Goal: Register for event/course

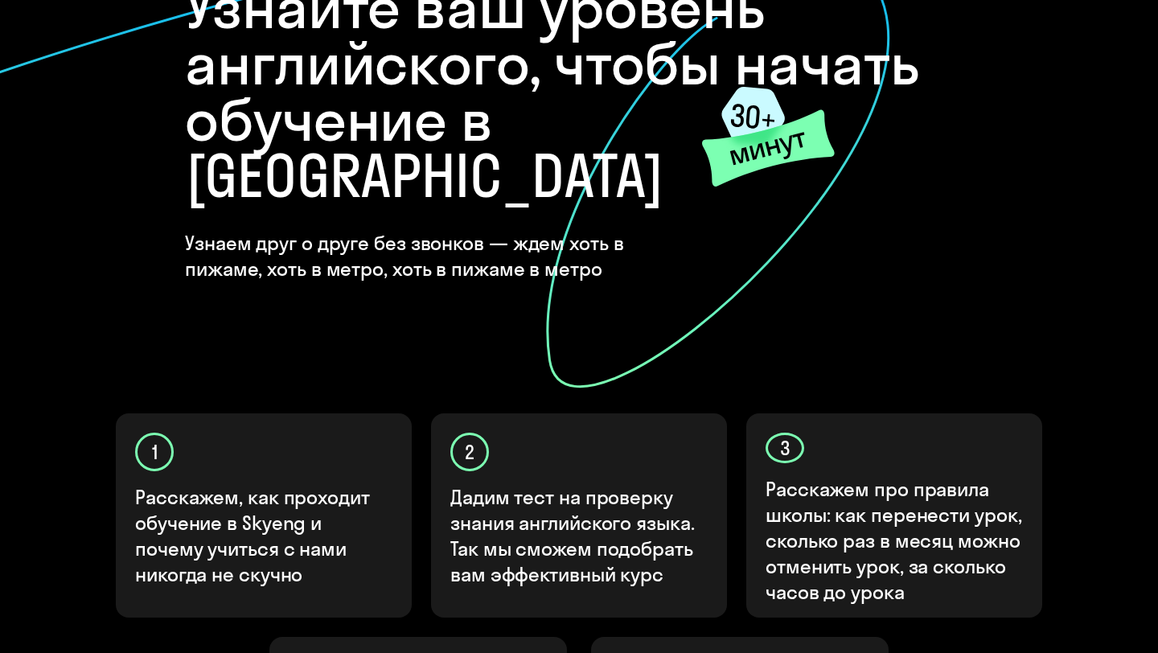
scroll to position [508, 0]
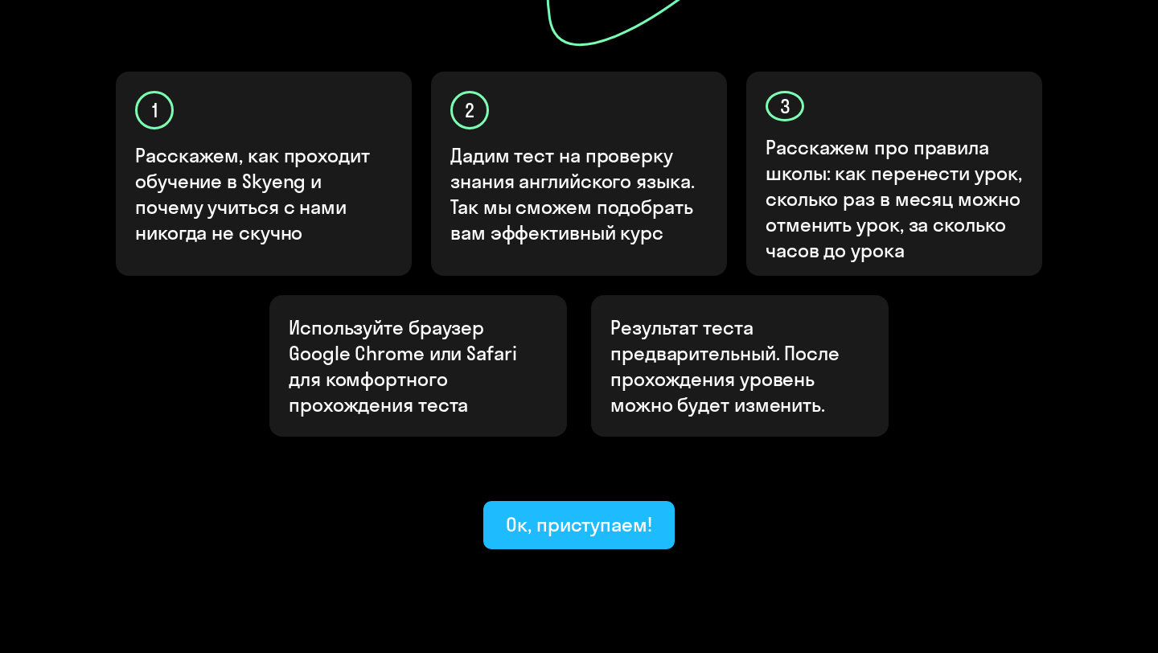
click at [558, 512] on div "Ок, приступаем!" at bounding box center [579, 525] width 146 height 26
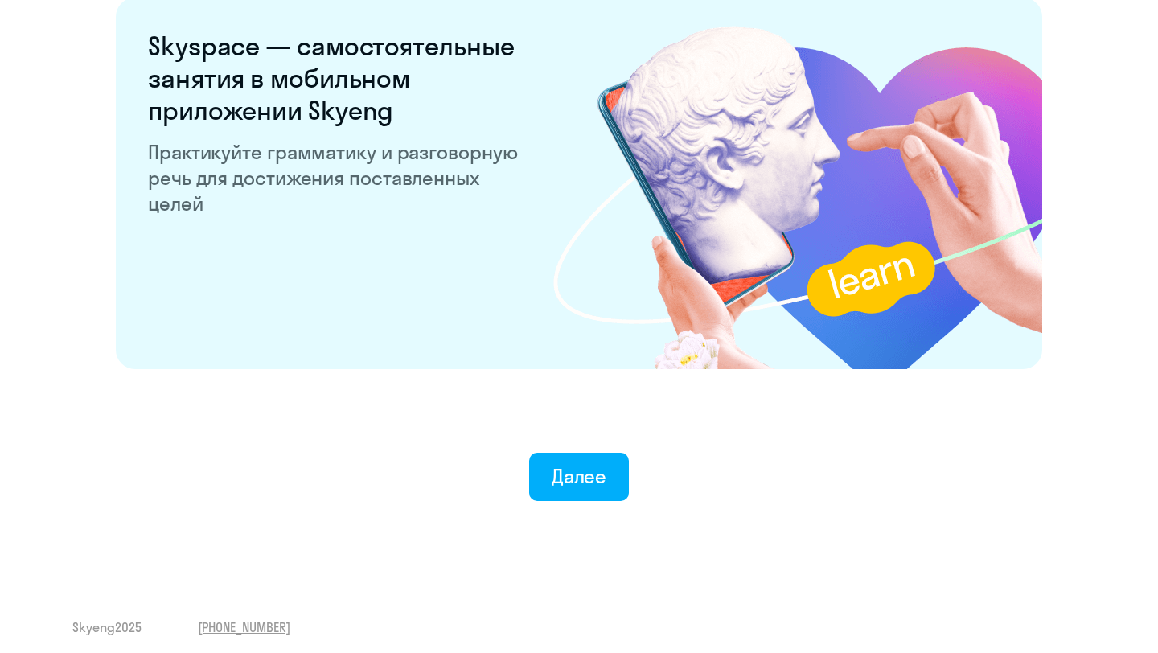
scroll to position [3075, 0]
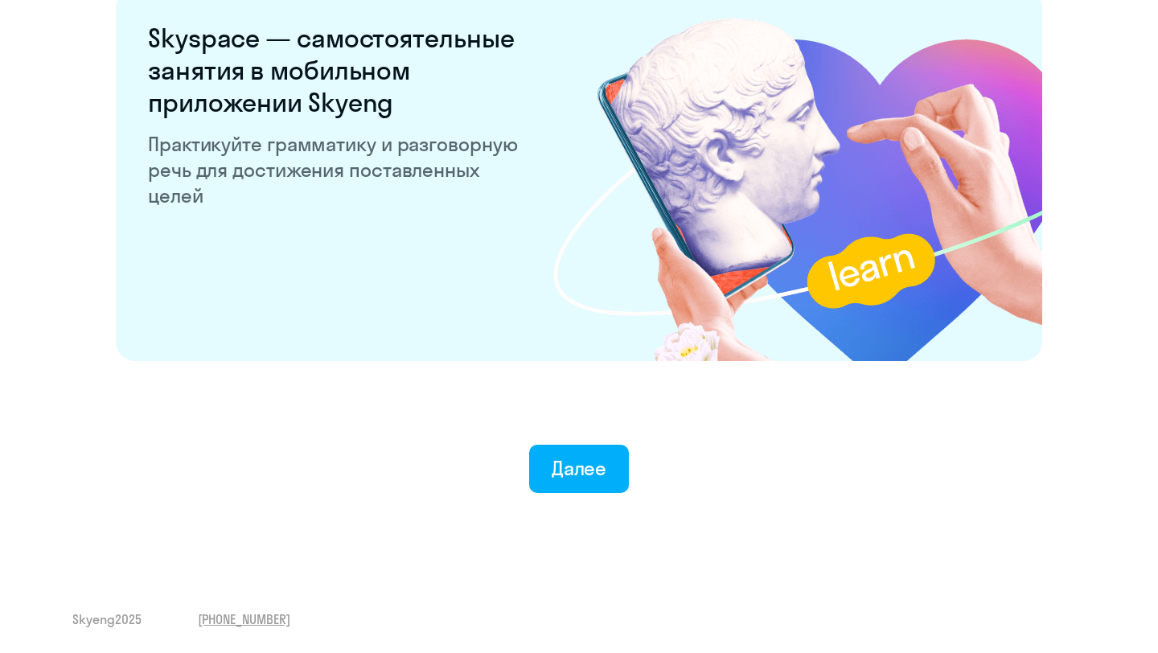
click at [583, 487] on button "Далее" at bounding box center [579, 469] width 101 height 48
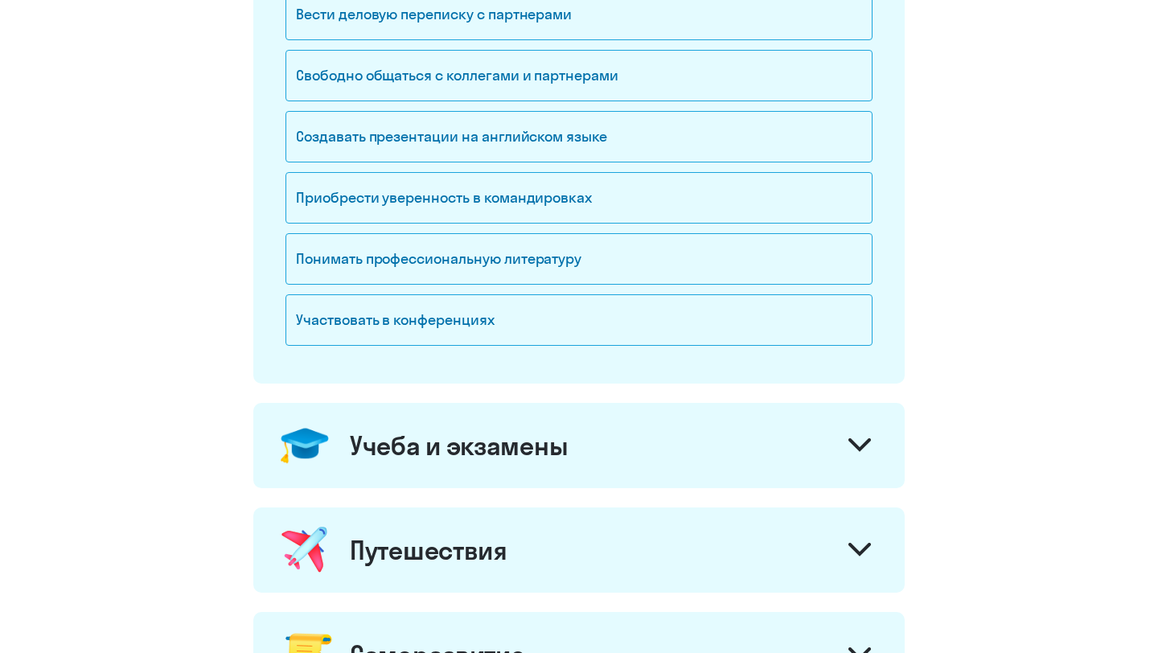
scroll to position [800, 0]
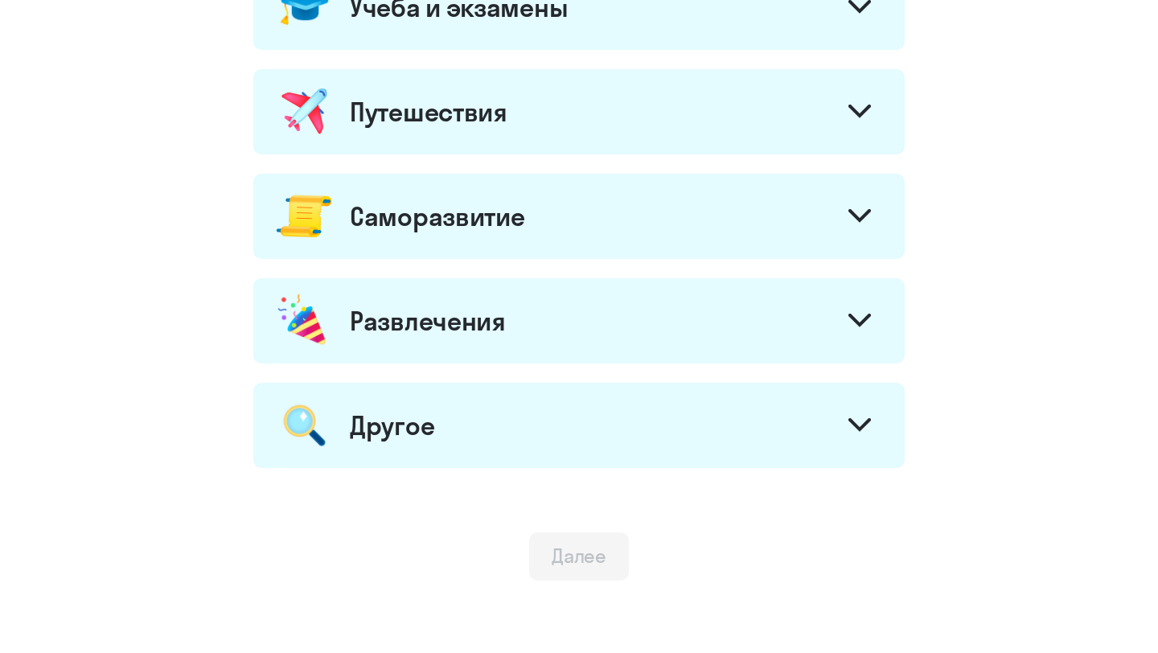
click at [870, 208] on div at bounding box center [860, 218] width 39 height 39
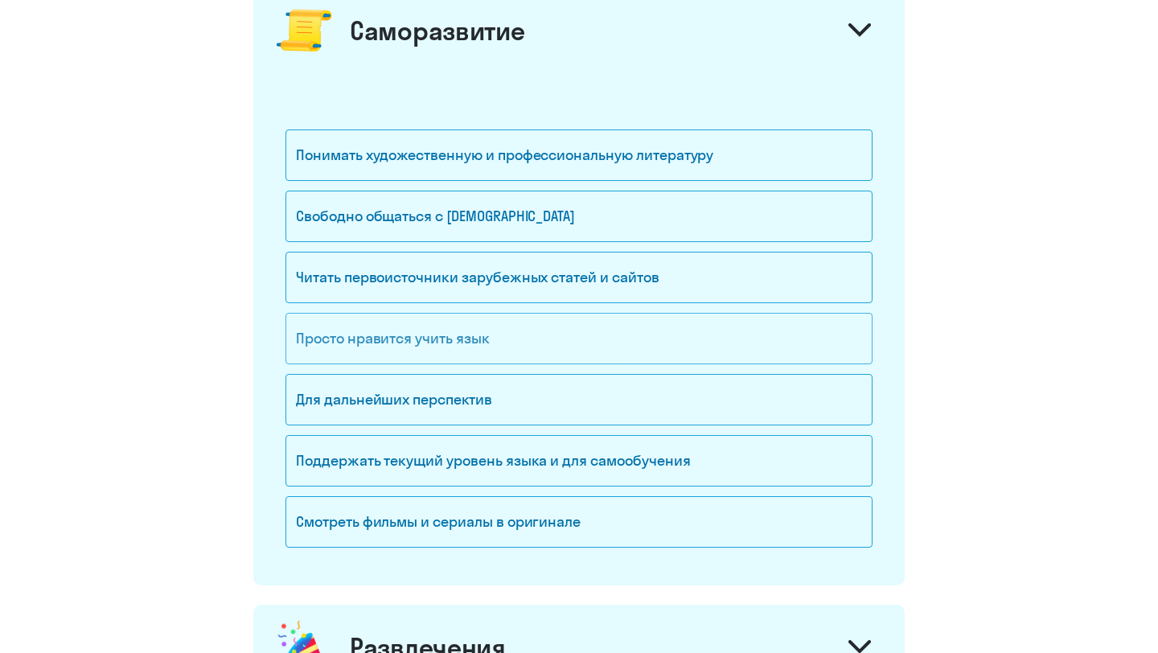
scroll to position [908, 0]
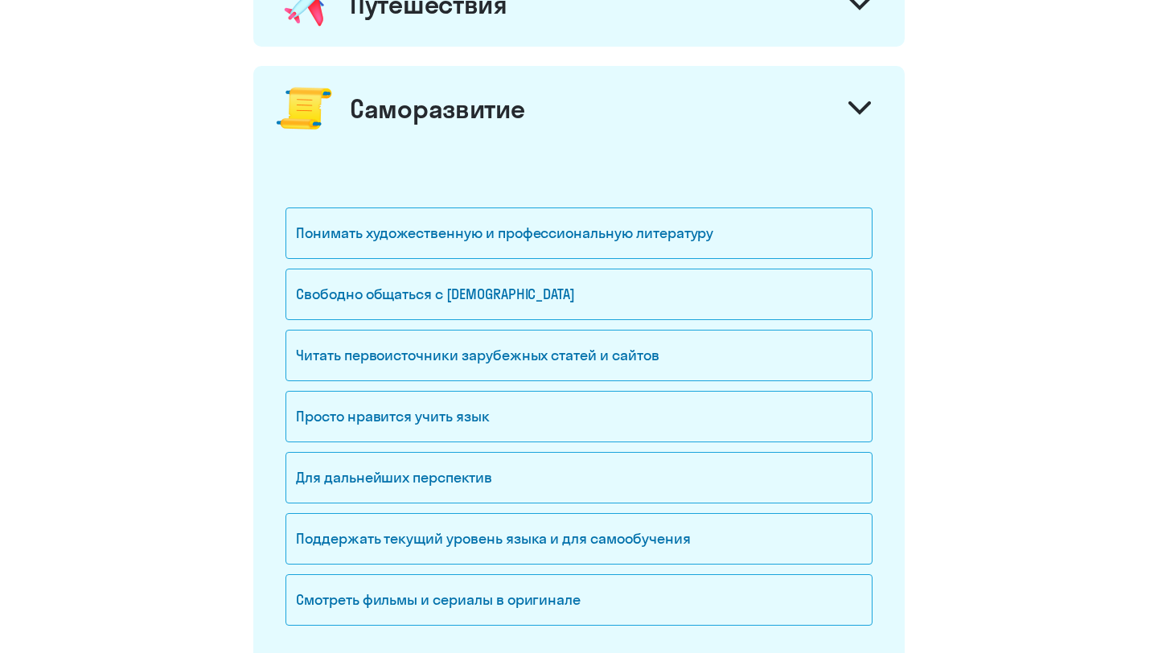
click at [857, 125] on div at bounding box center [860, 110] width 39 height 39
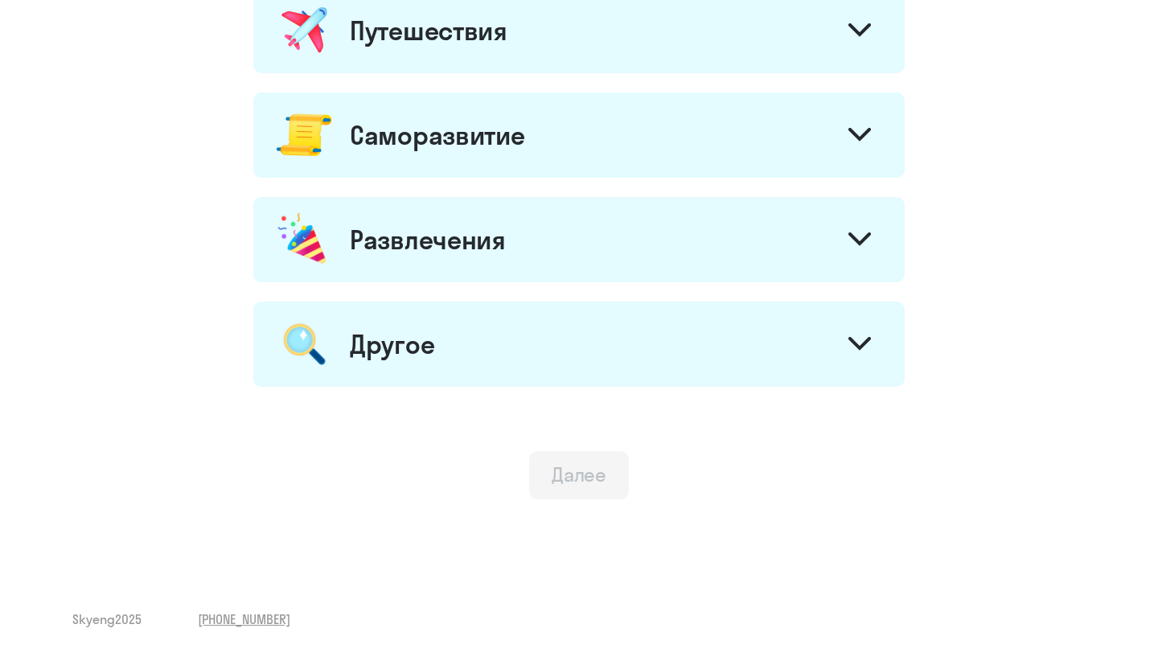
click at [843, 223] on div at bounding box center [860, 241] width 39 height 39
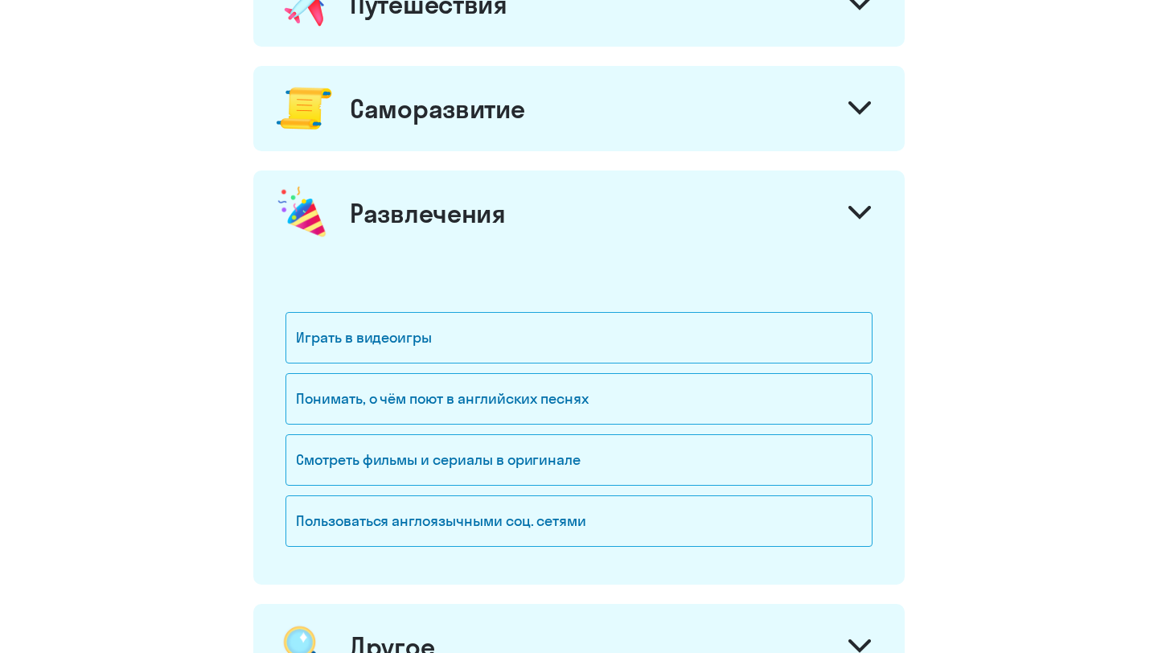
click at [844, 223] on div at bounding box center [860, 214] width 39 height 39
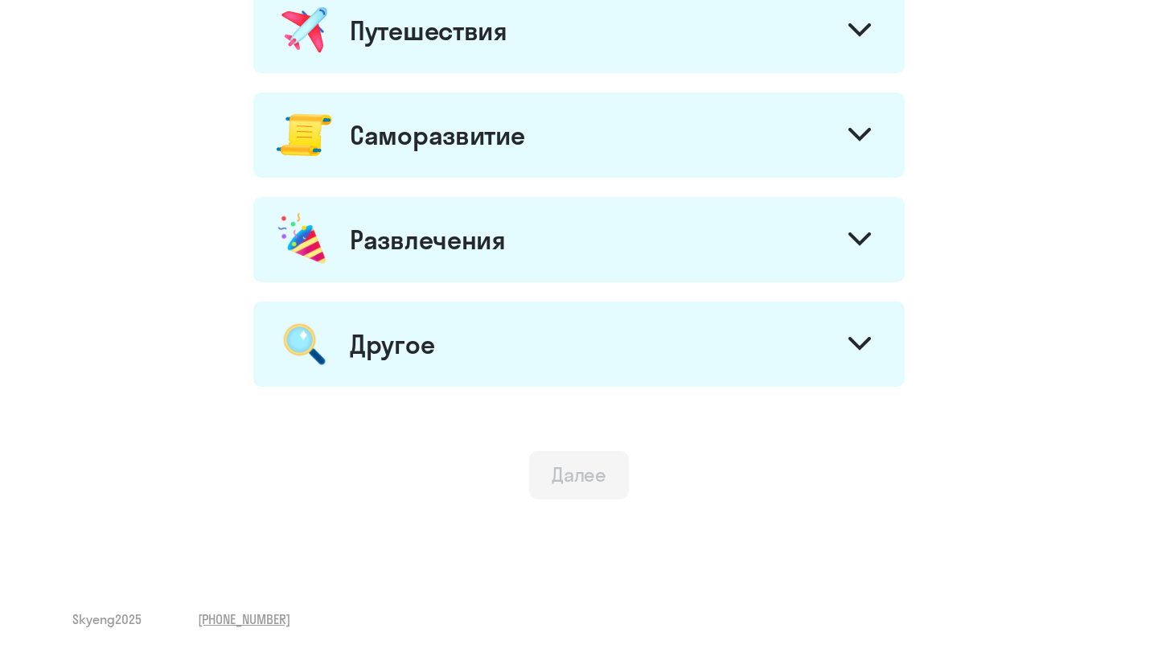
click at [852, 348] on icon at bounding box center [860, 344] width 23 height 14
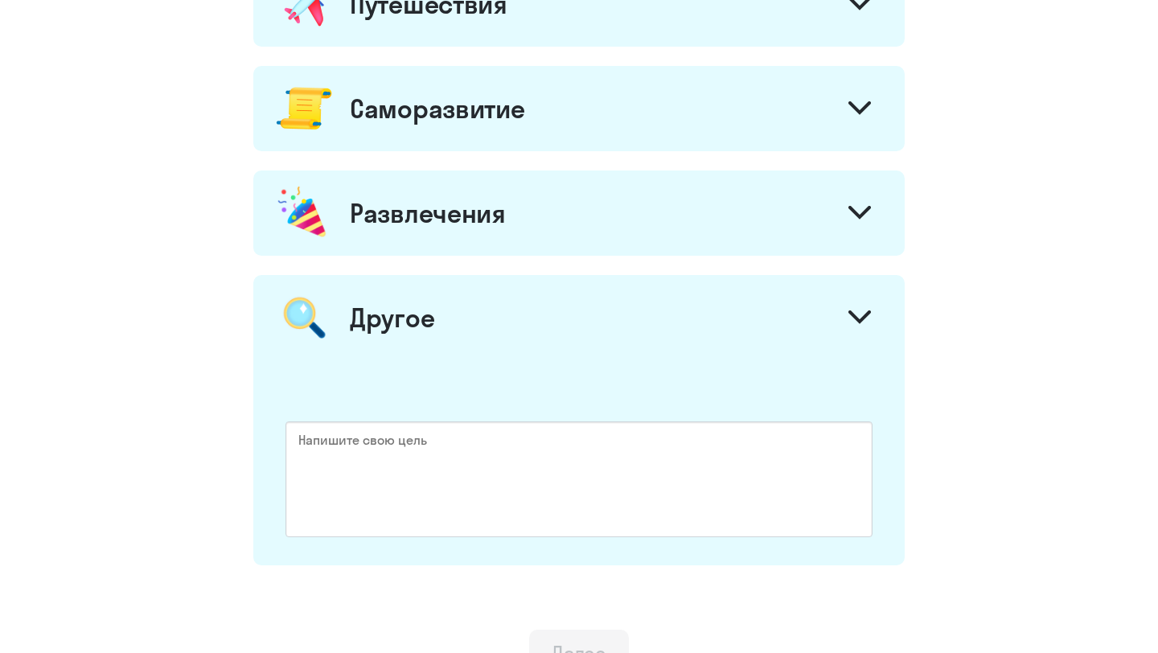
click at [852, 345] on div "Другое" at bounding box center [579, 317] width 652 height 85
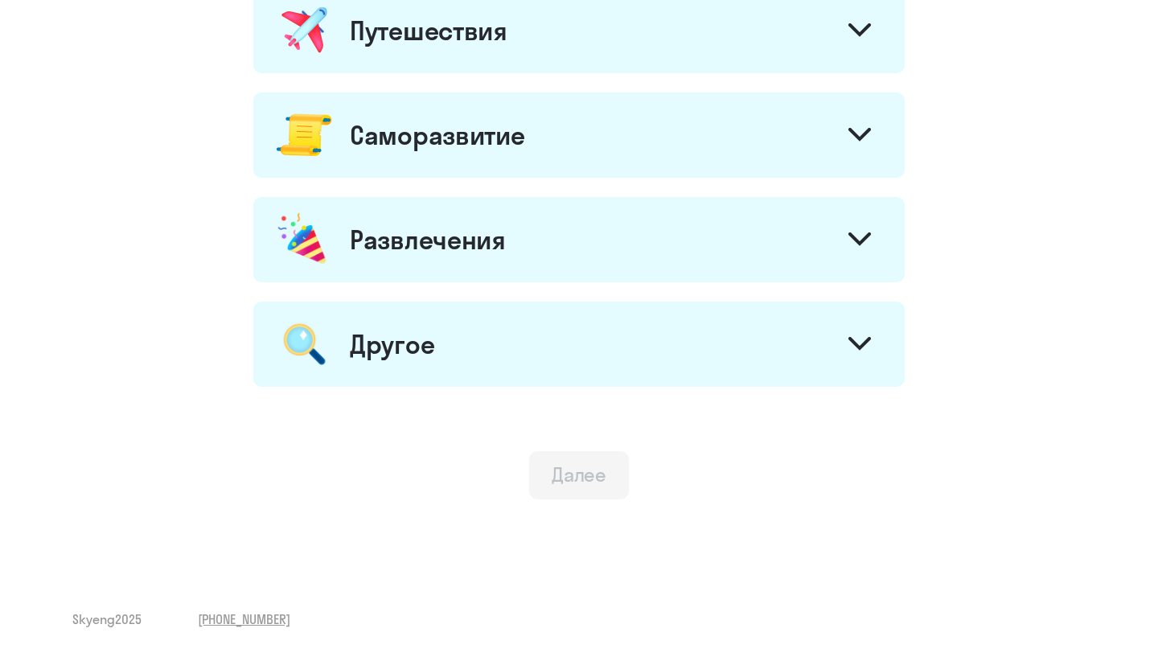
click at [847, 131] on div at bounding box center [860, 136] width 39 height 39
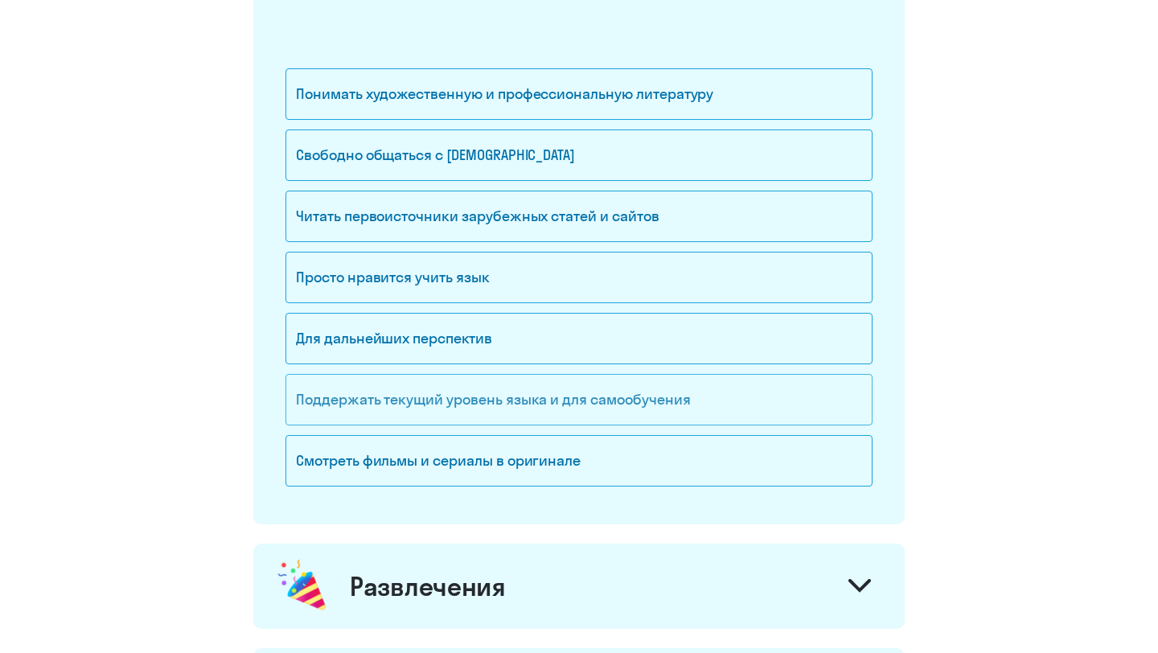
scroll to position [856, 0]
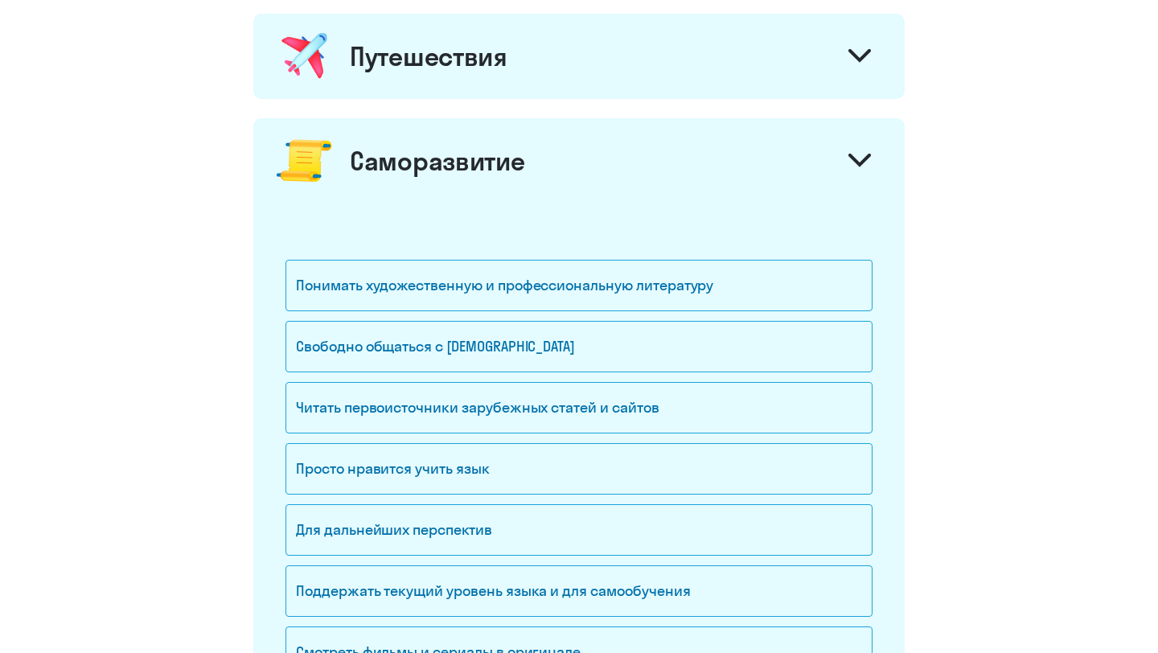
click at [863, 146] on div at bounding box center [860, 162] width 39 height 39
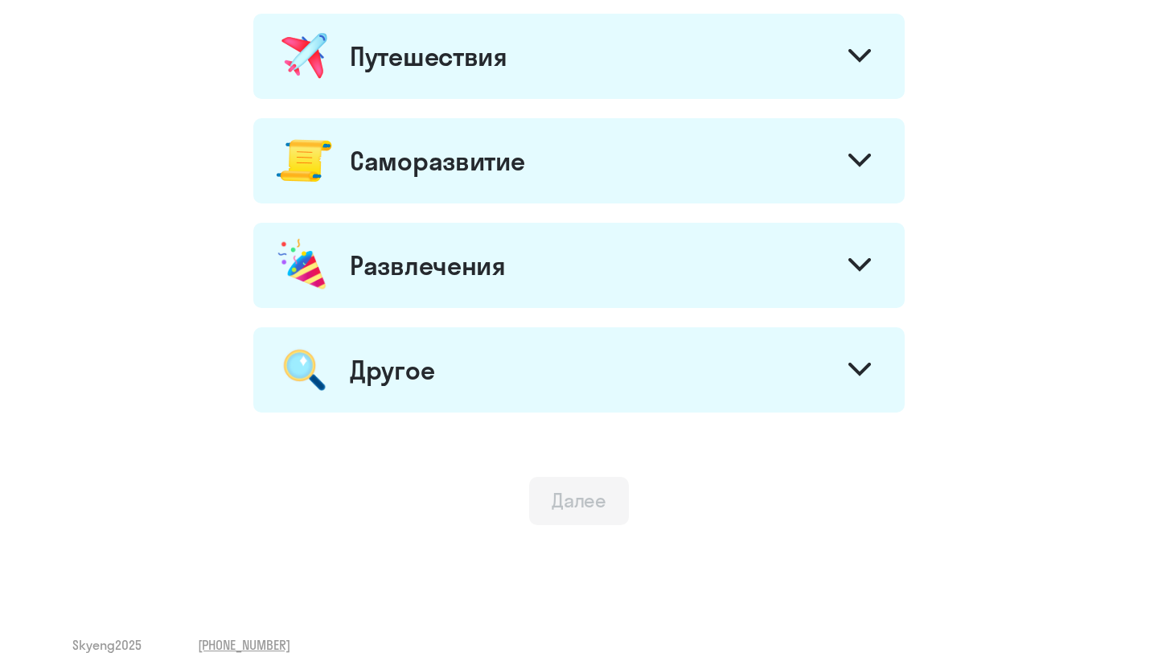
click at [847, 54] on div at bounding box center [860, 58] width 39 height 39
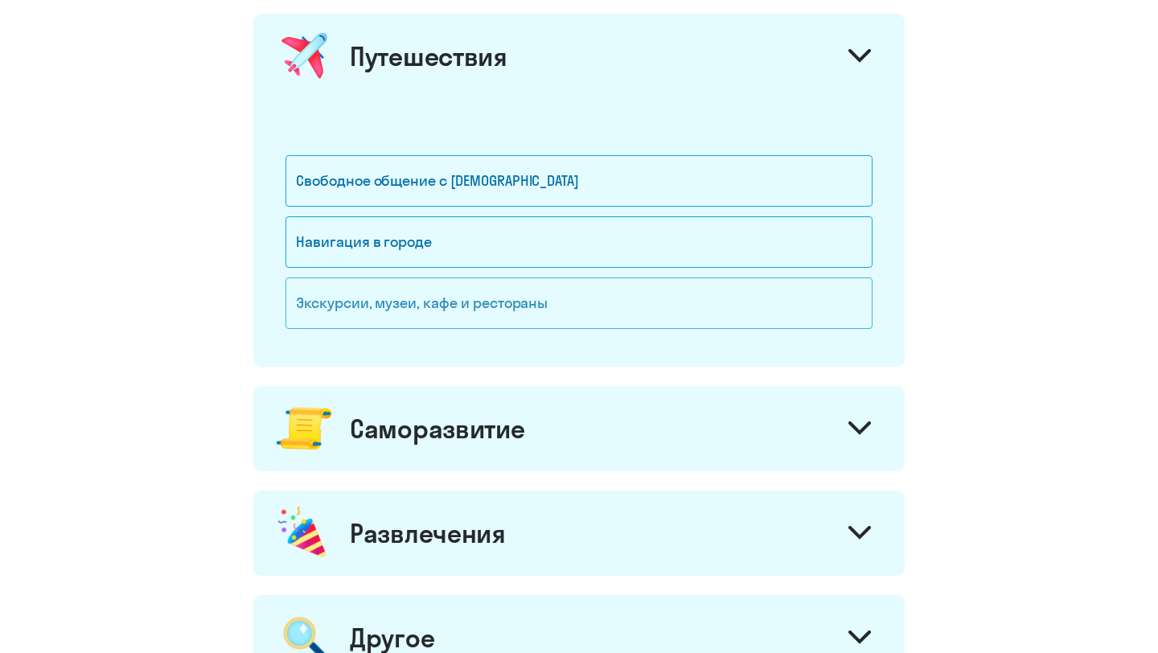
click at [398, 313] on div "Экскурсии, музеи, кафе и рестораны" at bounding box center [579, 303] width 587 height 51
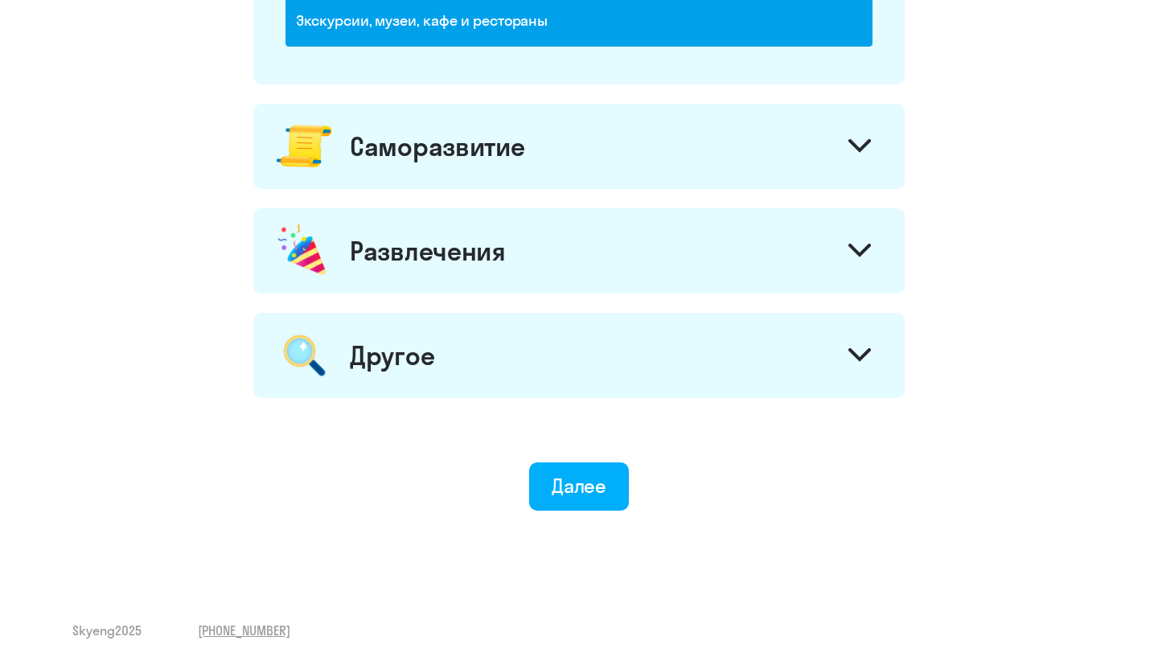
scroll to position [1150, 0]
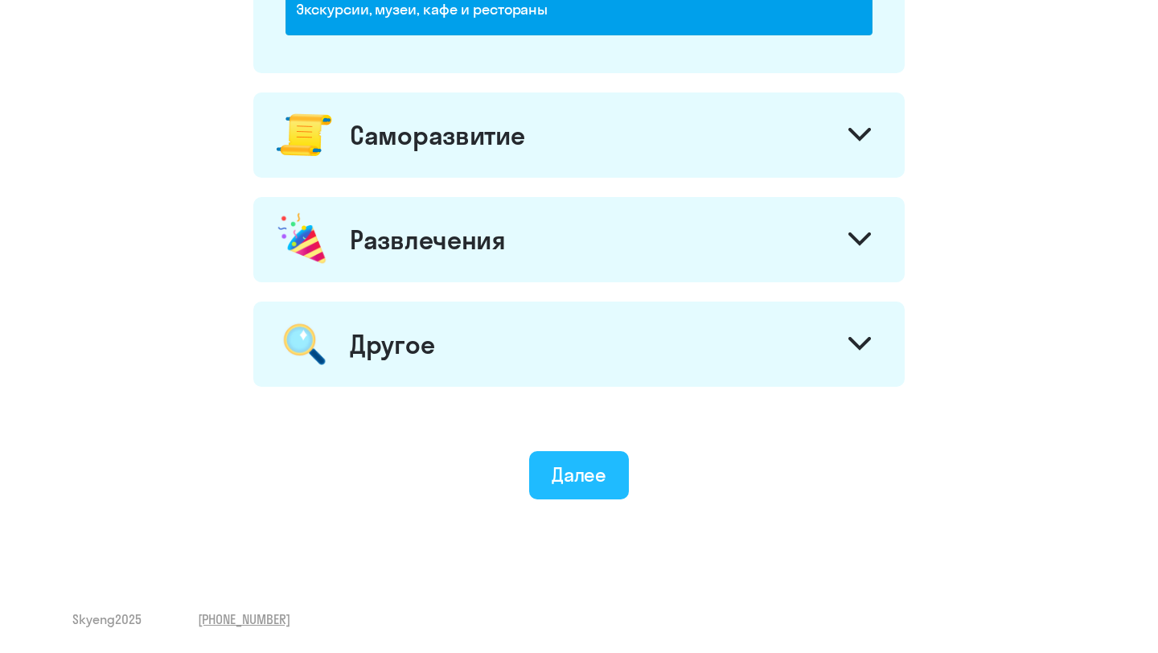
click at [593, 462] on div "Далее" at bounding box center [580, 475] width 56 height 26
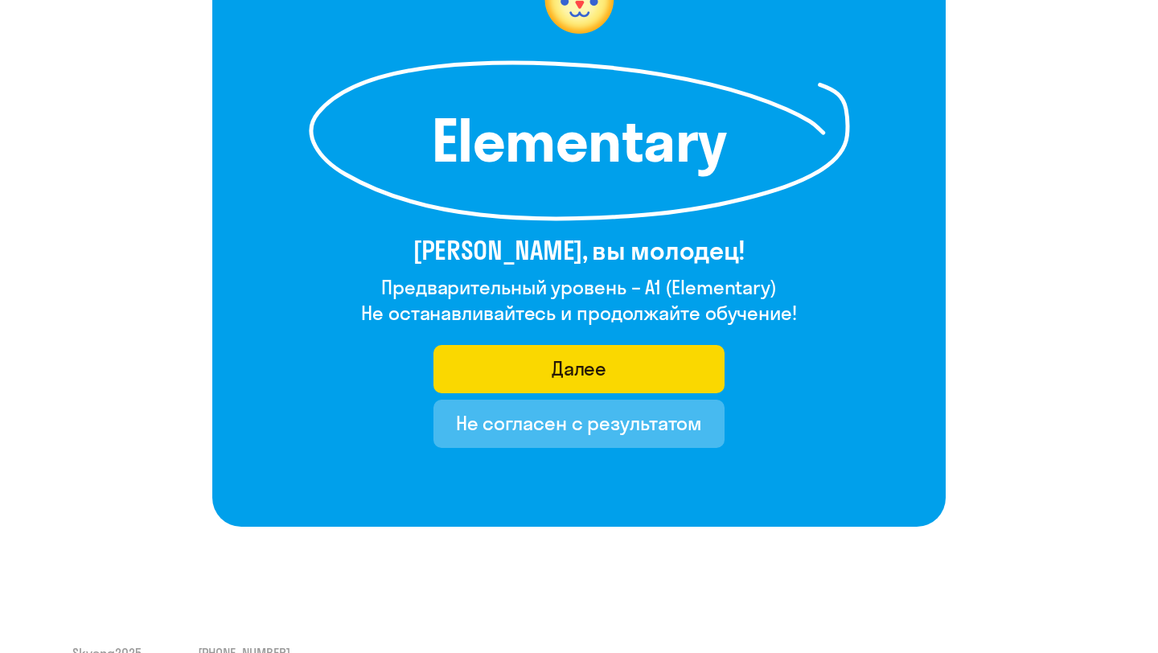
scroll to position [227, 0]
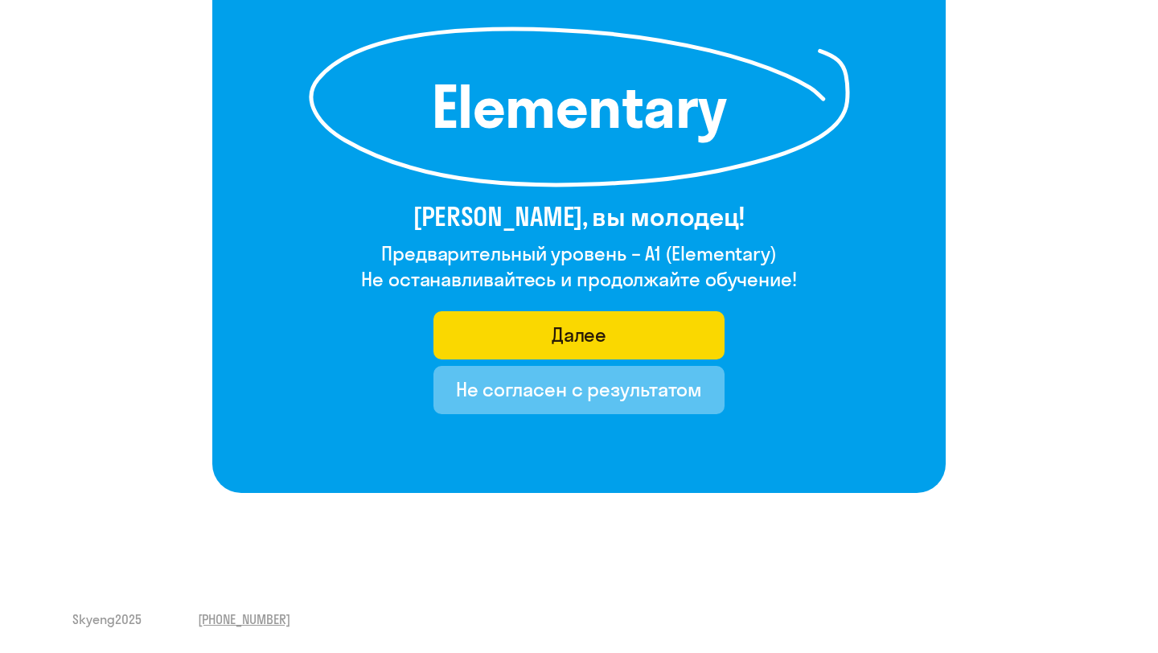
click at [545, 391] on div "Не согласен с результатом" at bounding box center [579, 389] width 247 height 26
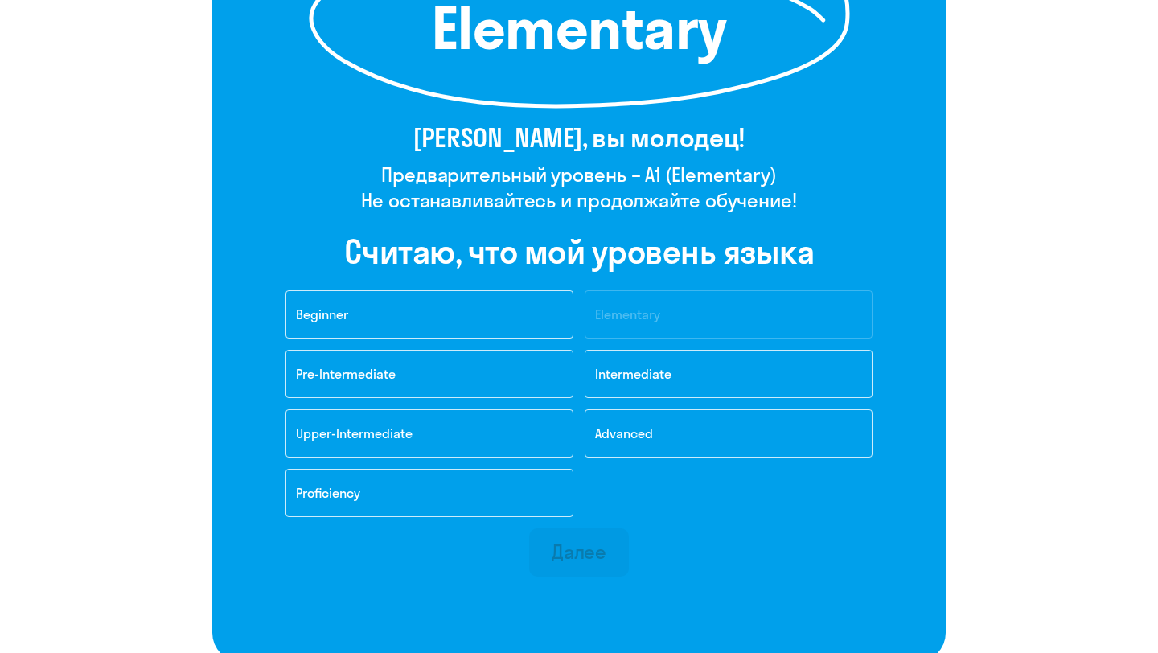
scroll to position [381, 0]
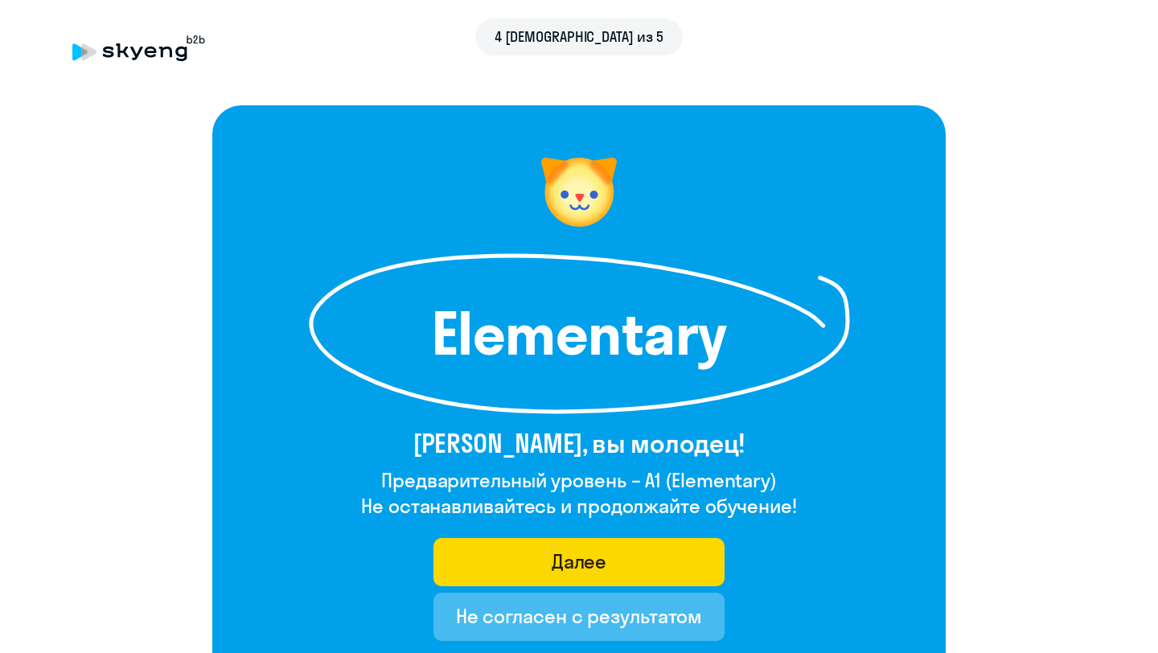
scroll to position [227, 0]
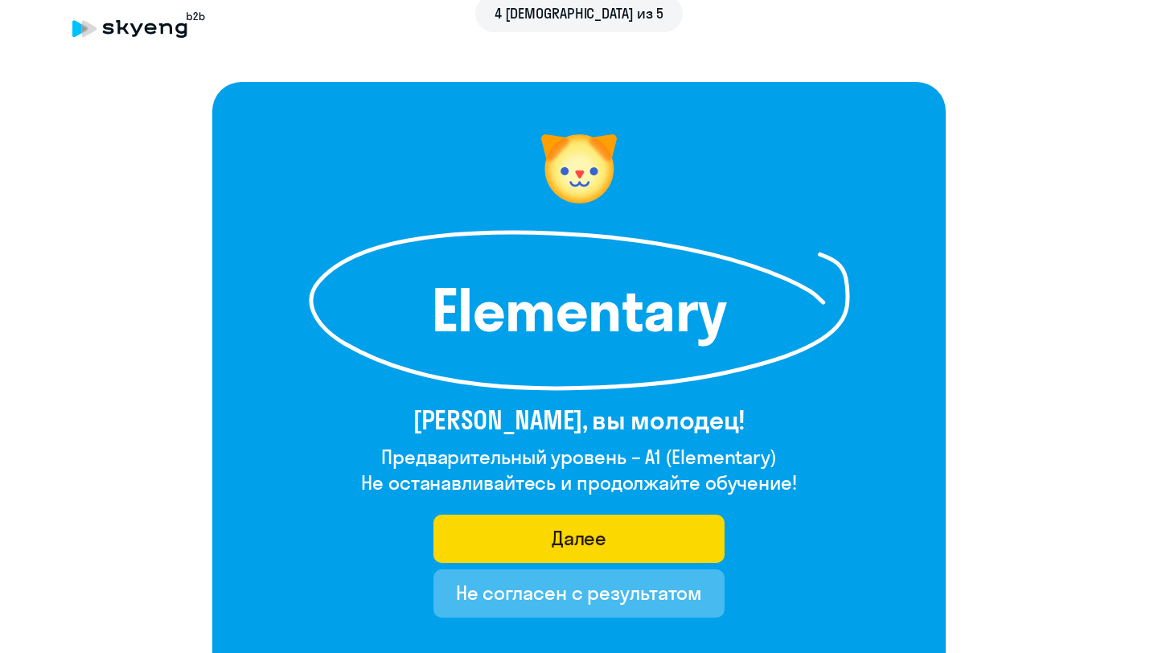
scroll to position [27, 0]
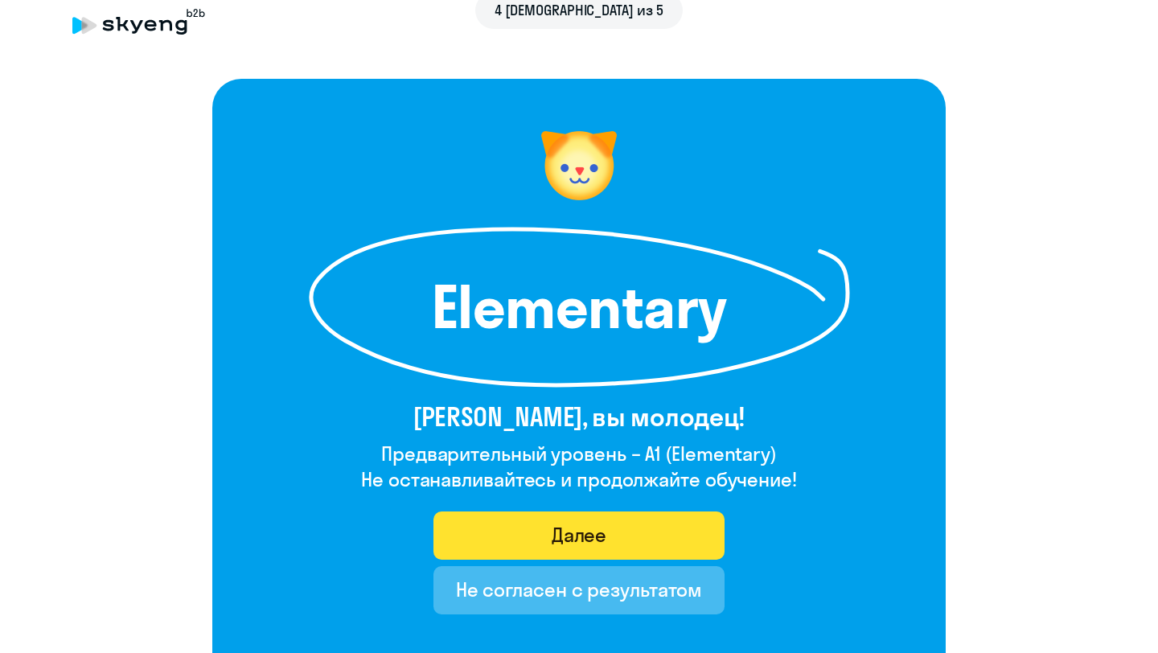
click at [632, 534] on button "Далее" at bounding box center [580, 536] width 292 height 48
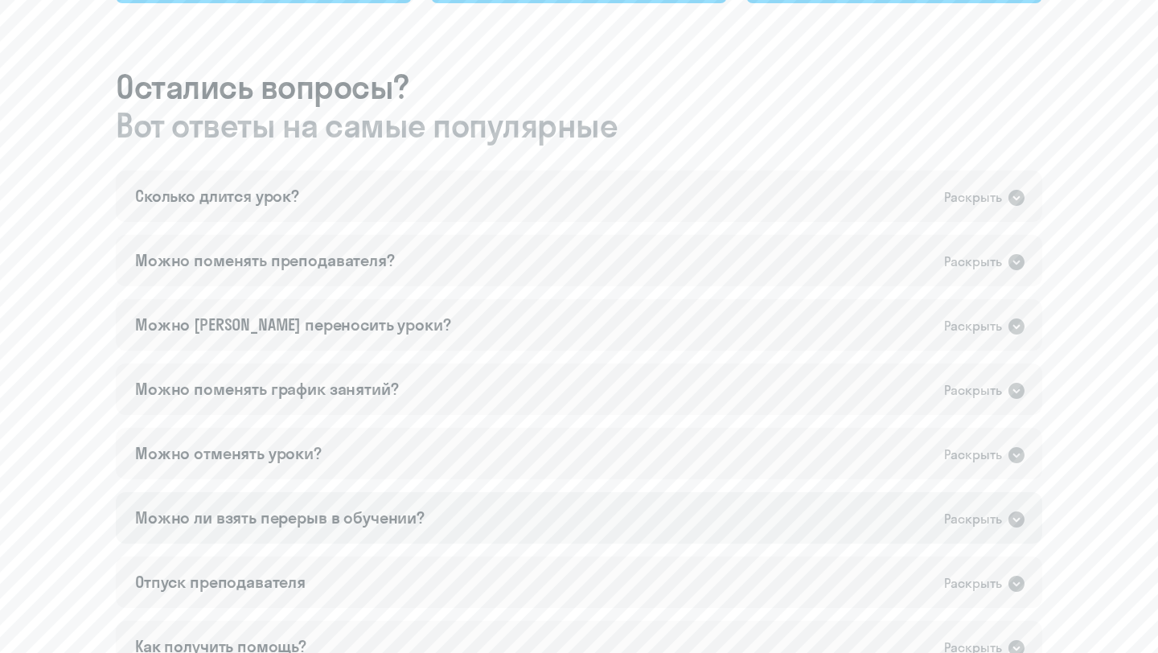
scroll to position [1030, 0]
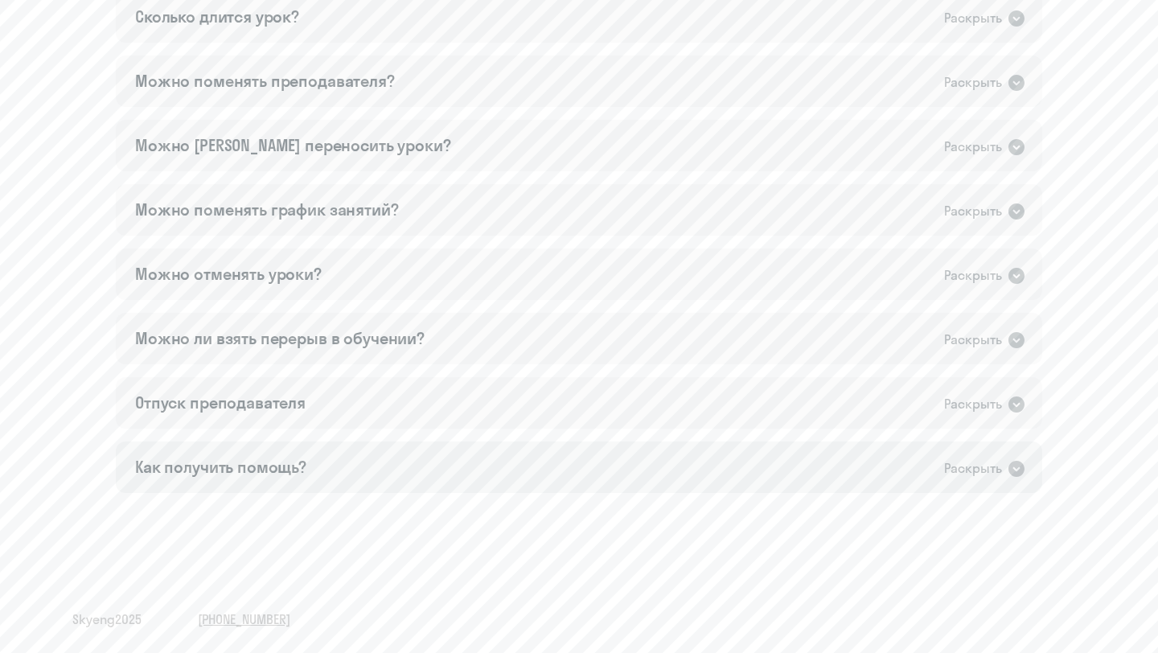
click at [1022, 463] on icon at bounding box center [1017, 469] width 16 height 16
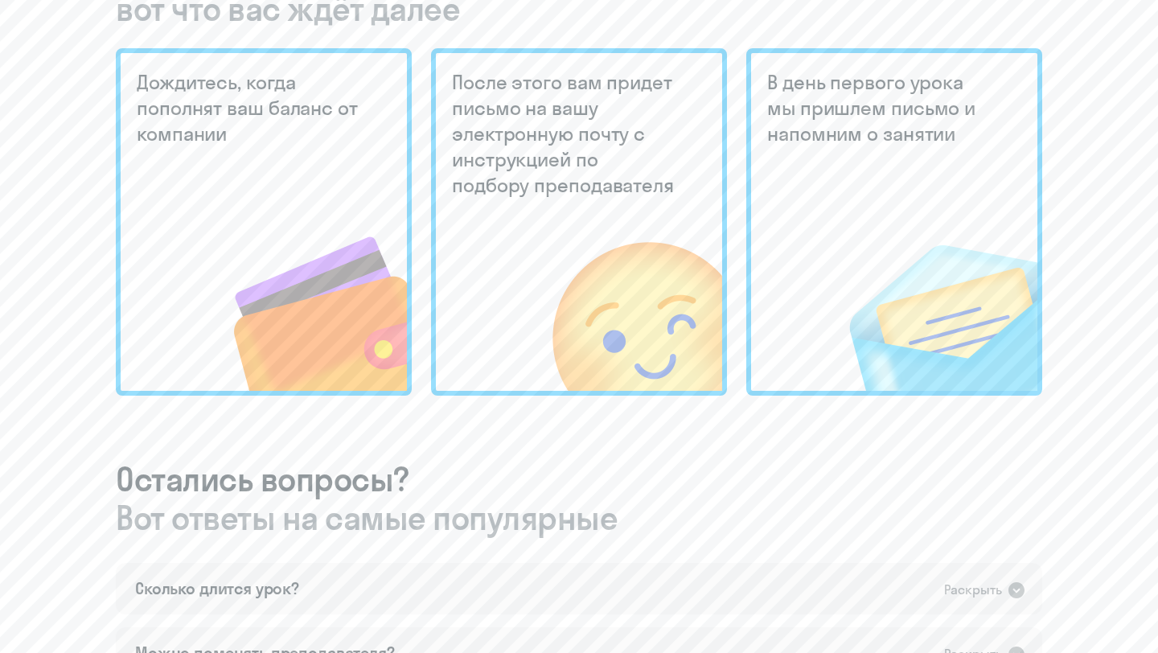
scroll to position [0, 0]
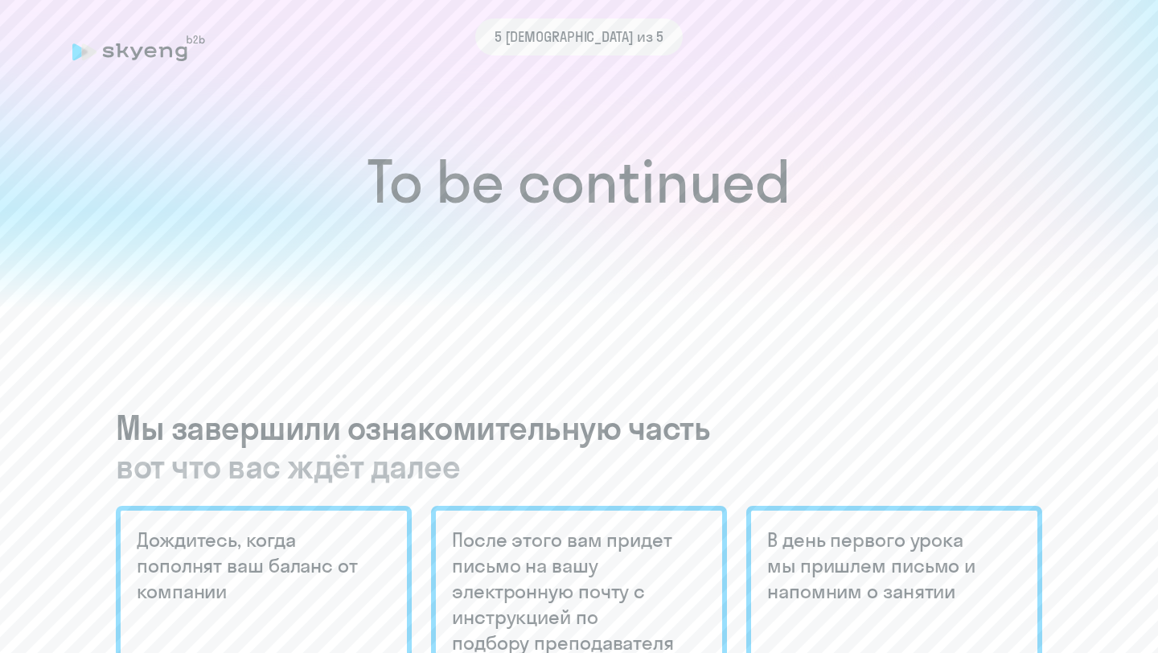
click at [596, 51] on div "5 [DEMOGRAPHIC_DATA] из 5" at bounding box center [579, 37] width 208 height 37
click at [130, 55] on div "5 [DEMOGRAPHIC_DATA] из 5" at bounding box center [579, 48] width 1014 height 37
click at [133, 47] on div "5 [DEMOGRAPHIC_DATA] из 5" at bounding box center [579, 37] width 1014 height 37
